Goal: Task Accomplishment & Management: Use online tool/utility

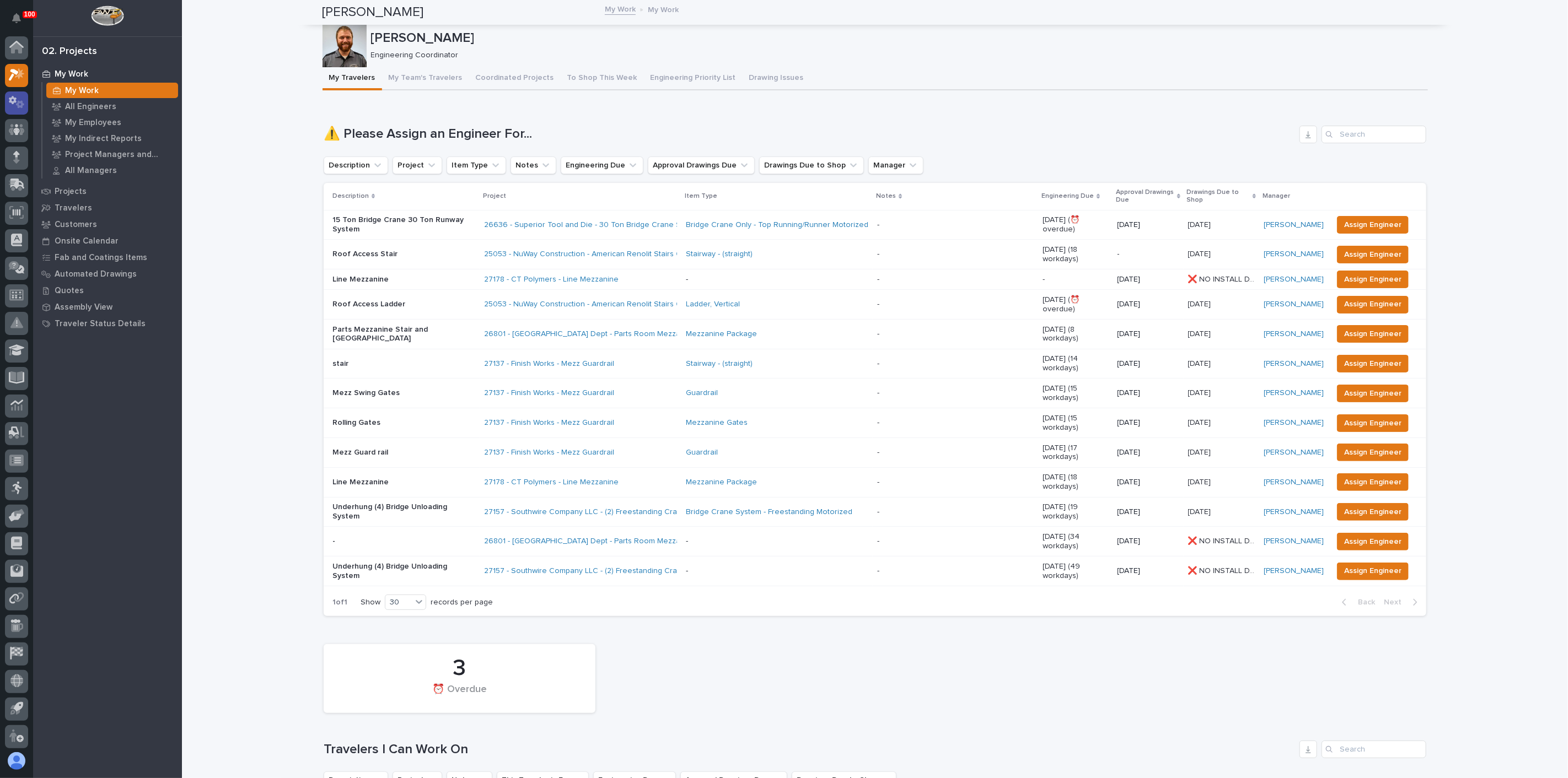
click at [20, 101] on icon at bounding box center [17, 102] width 16 height 12
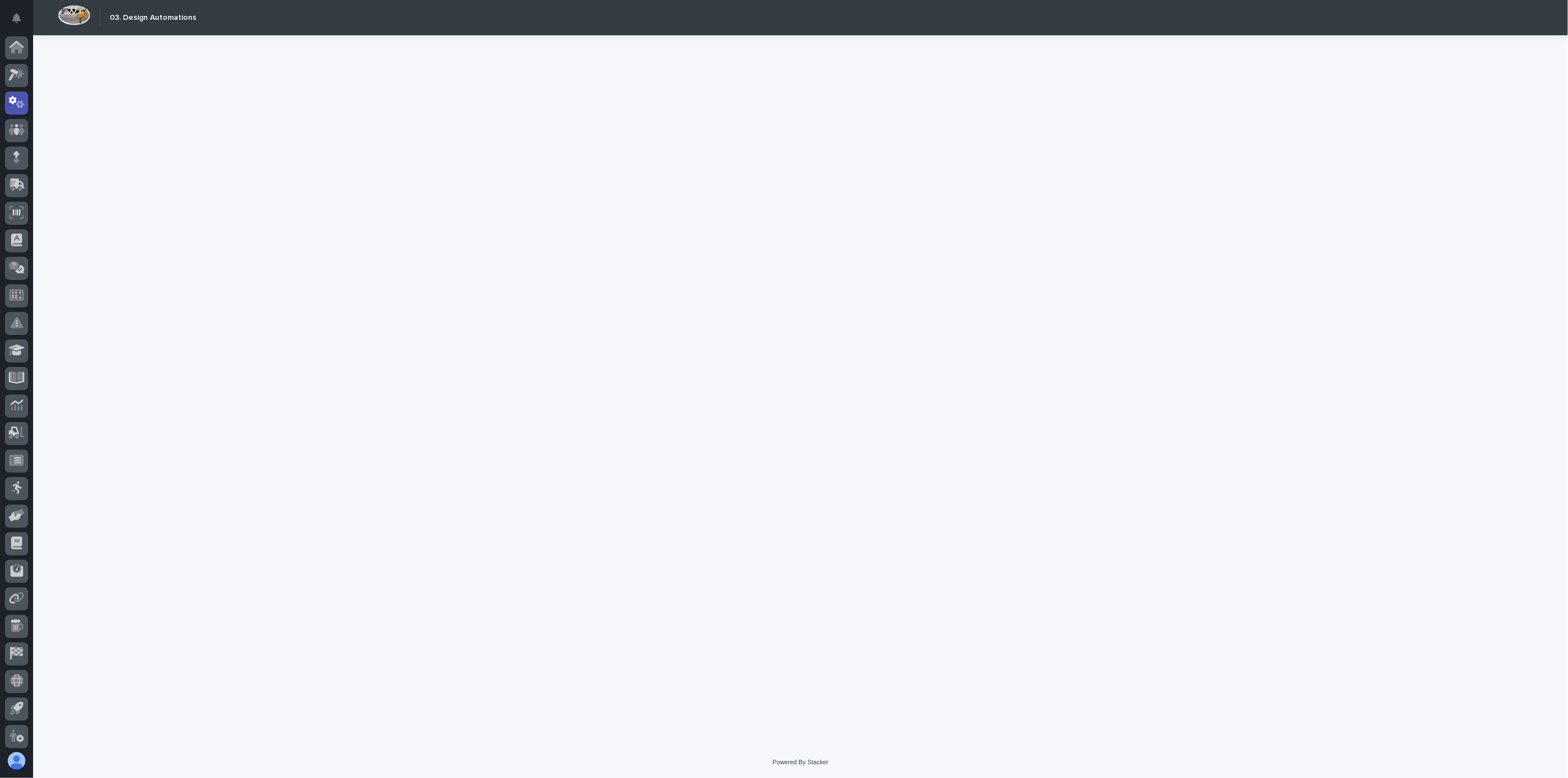
scroll to position [3, 0]
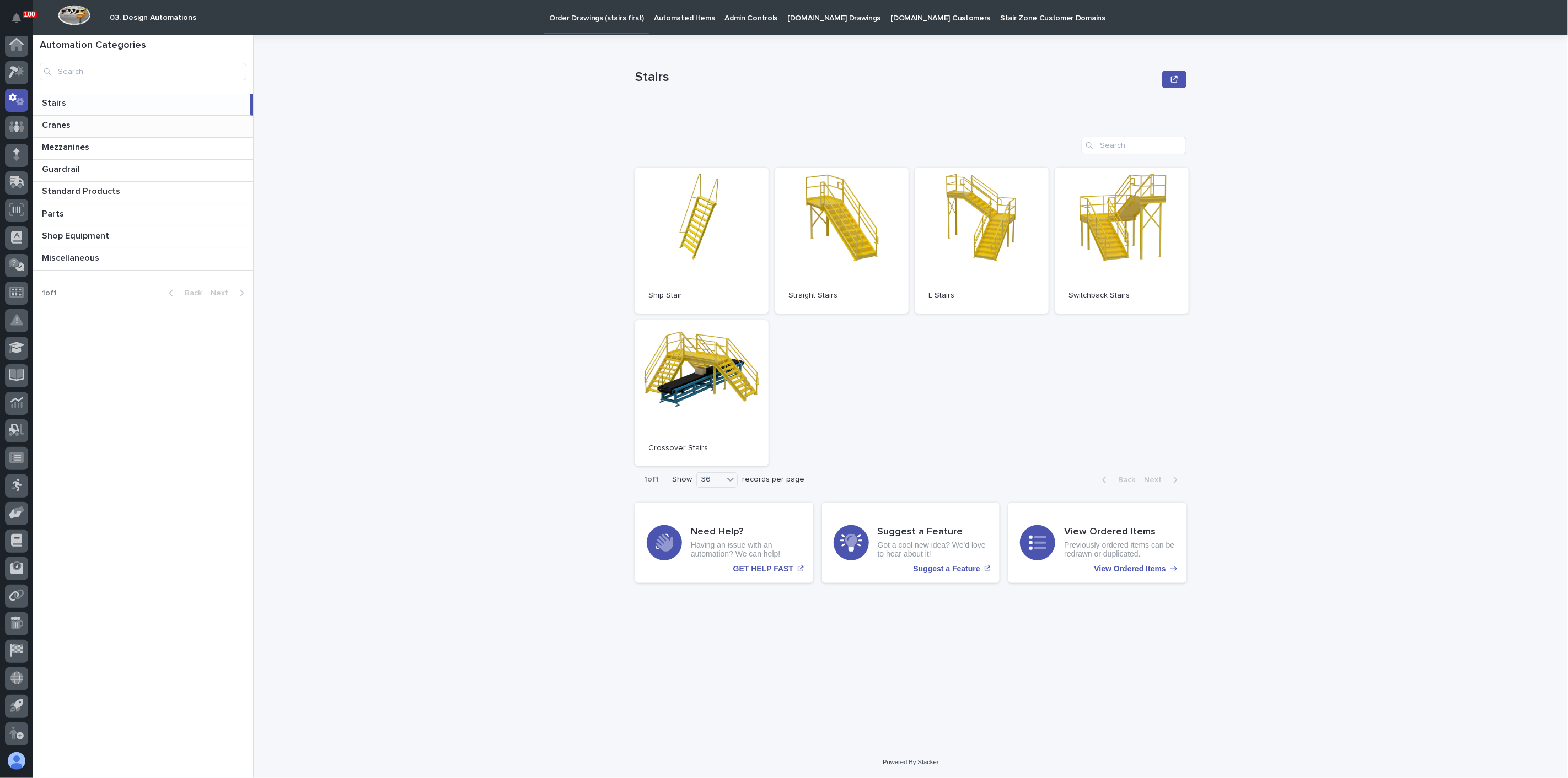
click at [82, 122] on p at bounding box center [145, 125] width 207 height 10
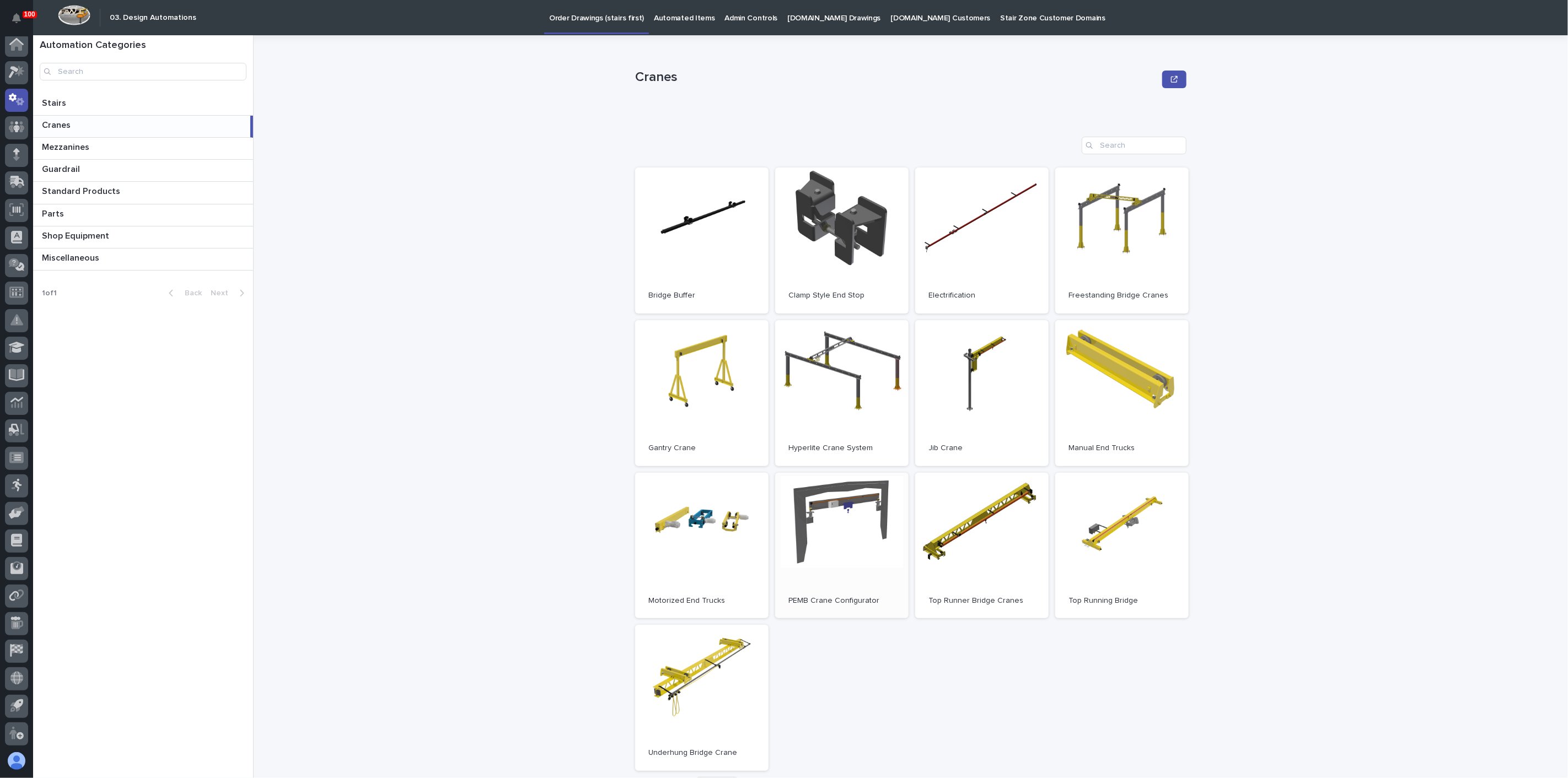
click at [851, 500] on link "Open" at bounding box center [841, 546] width 133 height 146
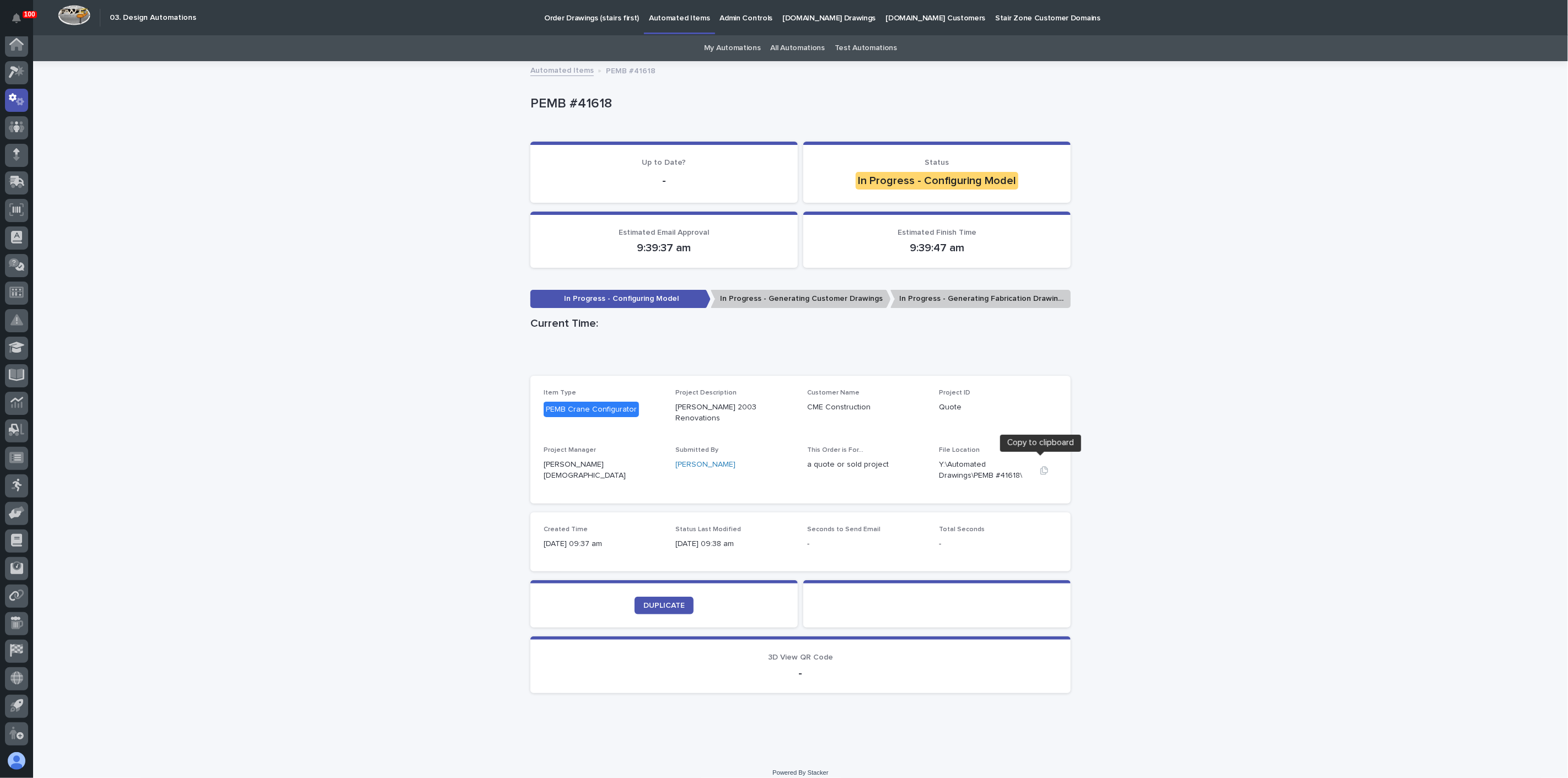
click at [1040, 466] on icon "button" at bounding box center [1044, 471] width 9 height 9
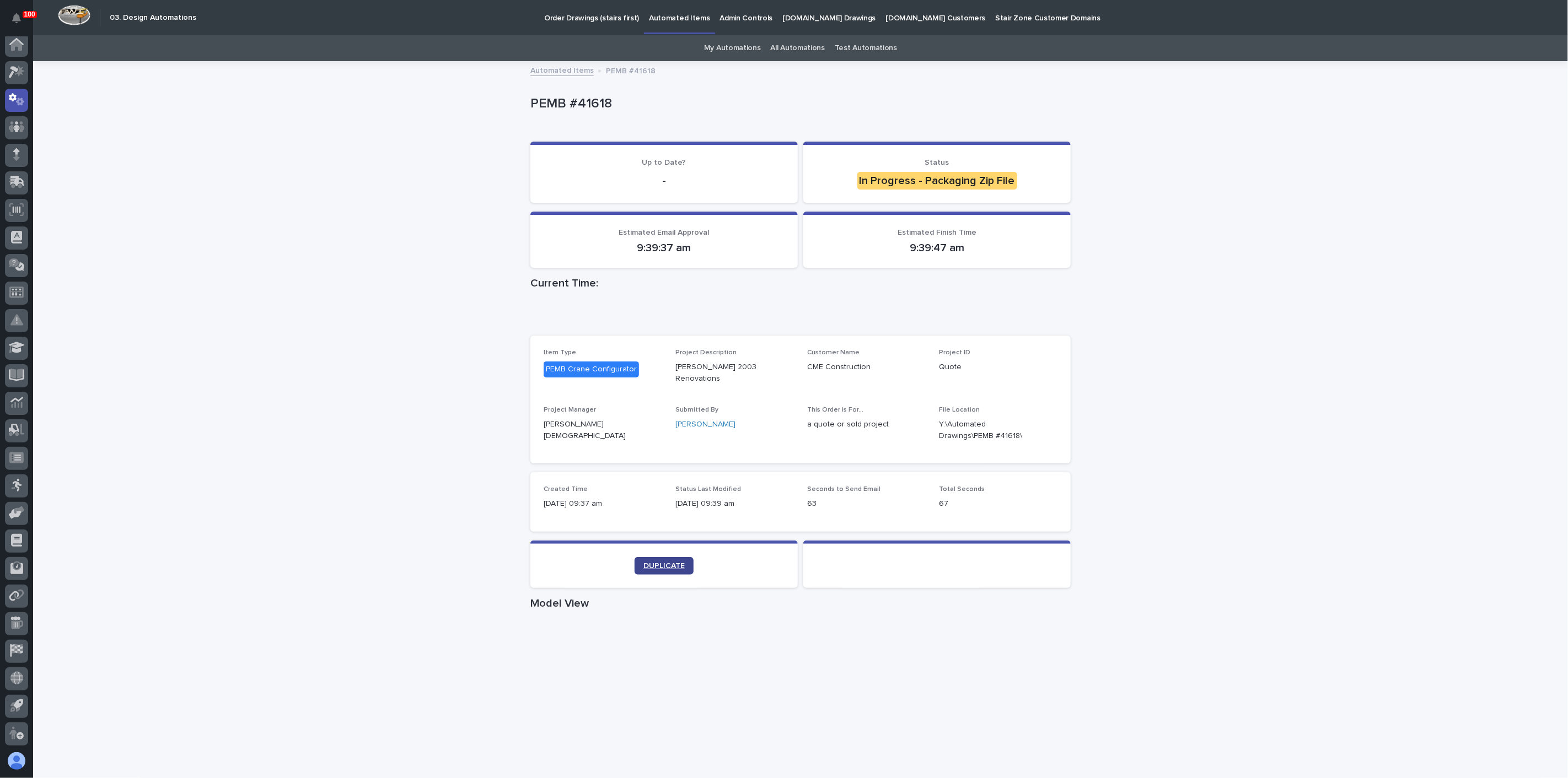
click at [652, 562] on span "DUPLICATE" at bounding box center [664, 566] width 41 height 8
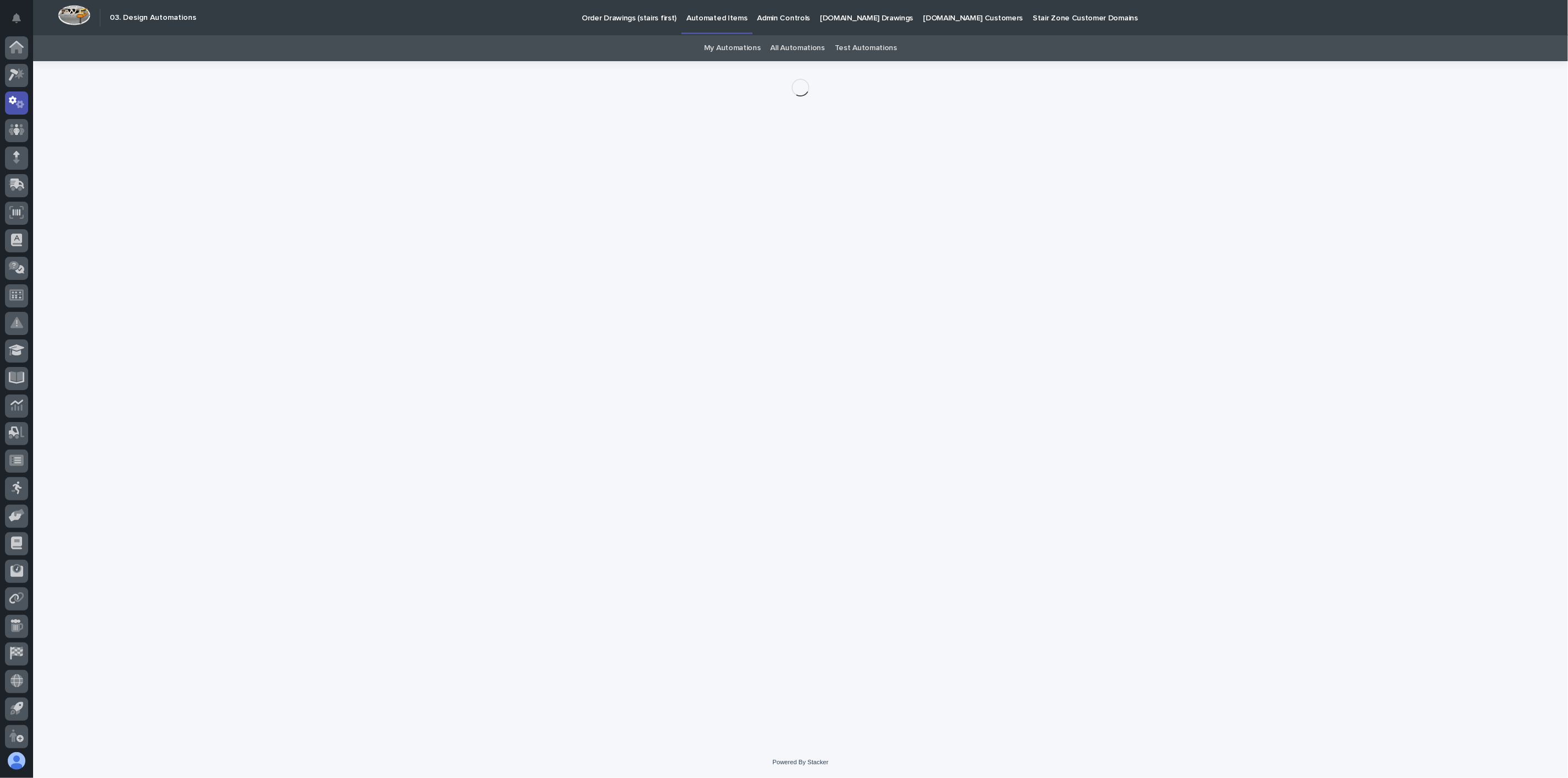
scroll to position [3, 0]
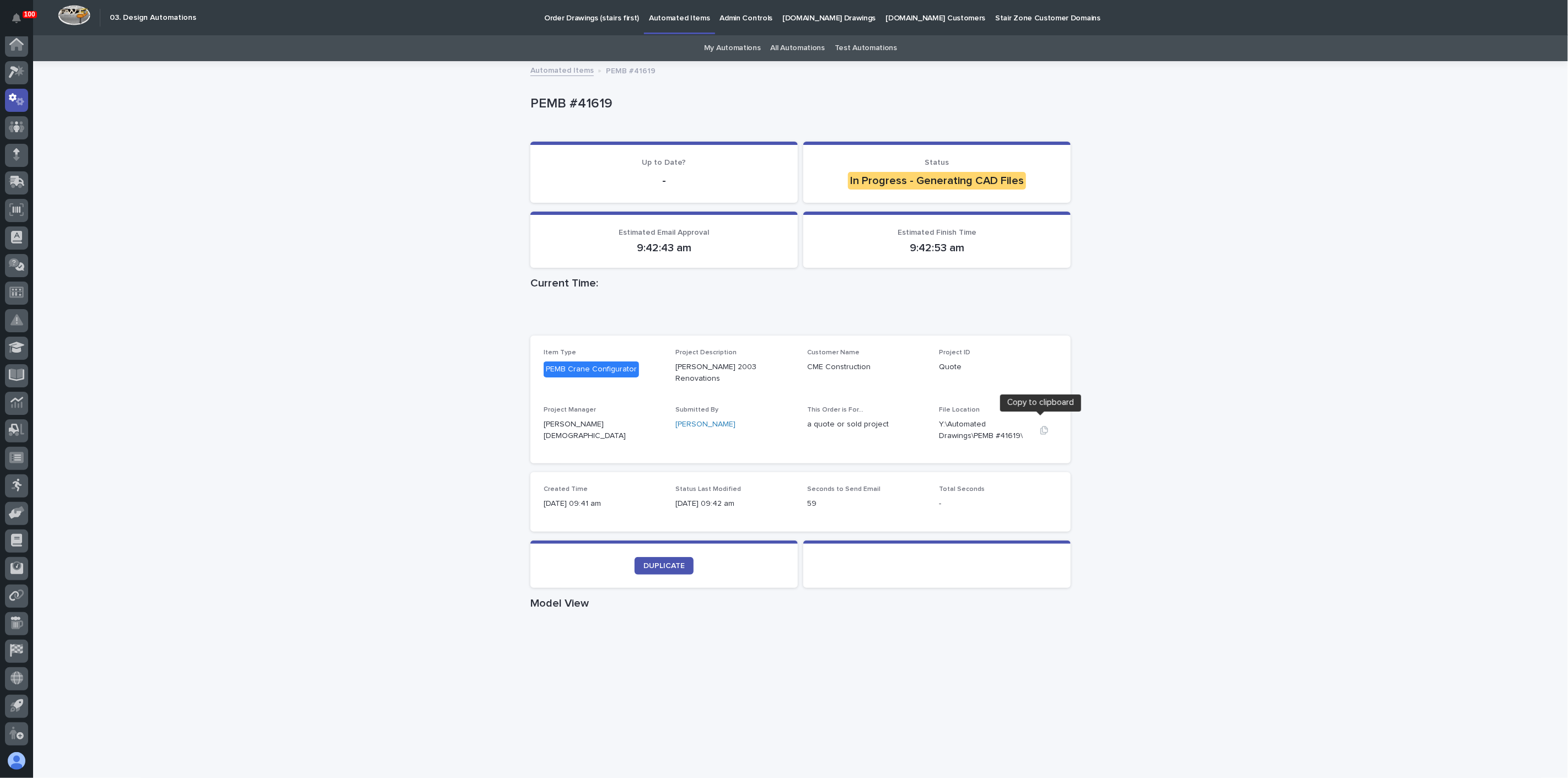
click at [1041, 426] on icon "button" at bounding box center [1044, 430] width 8 height 8
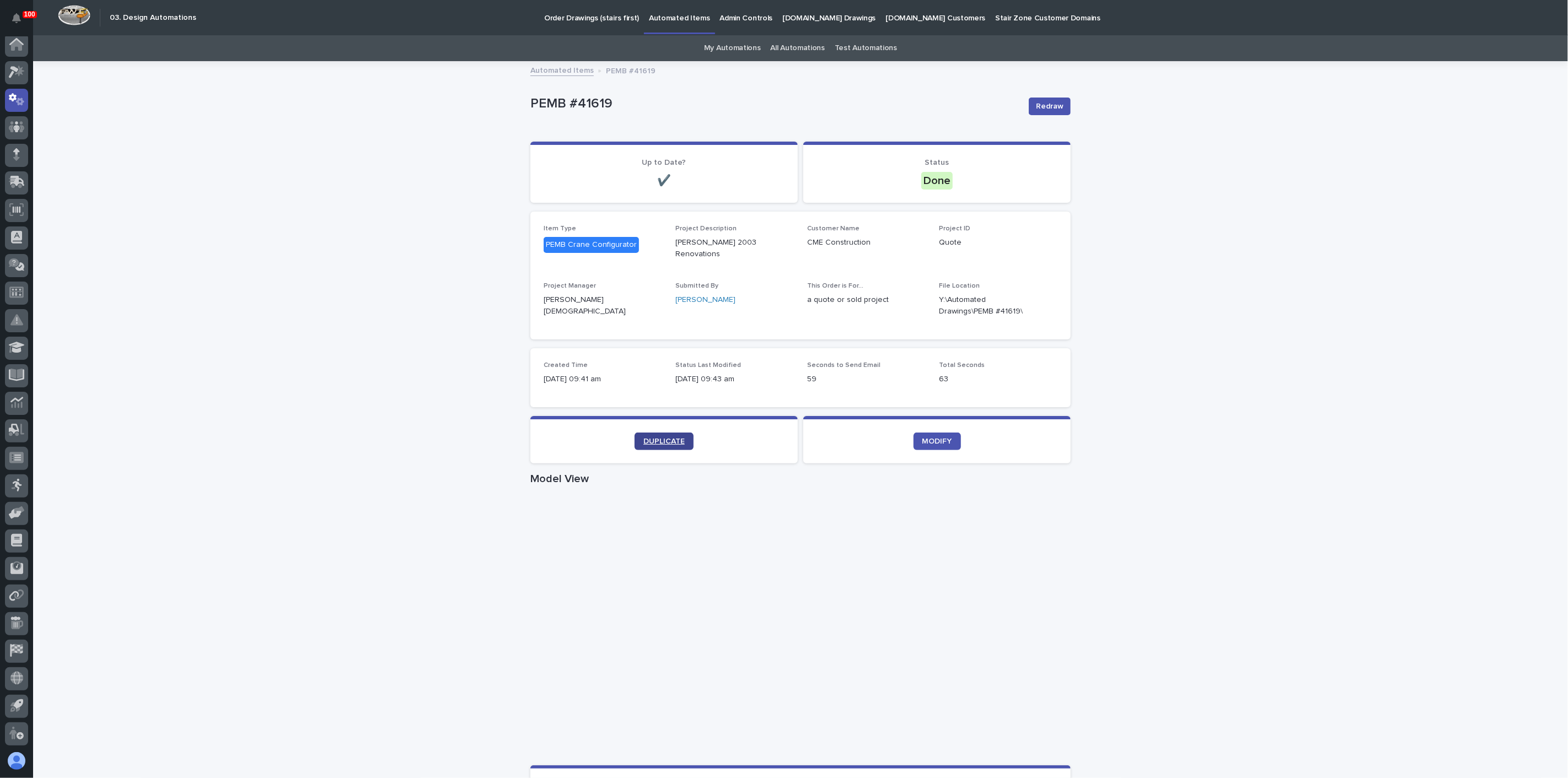
click at [644, 438] on span "DUPLICATE" at bounding box center [664, 442] width 41 height 8
